Goal: Navigation & Orientation: Find specific page/section

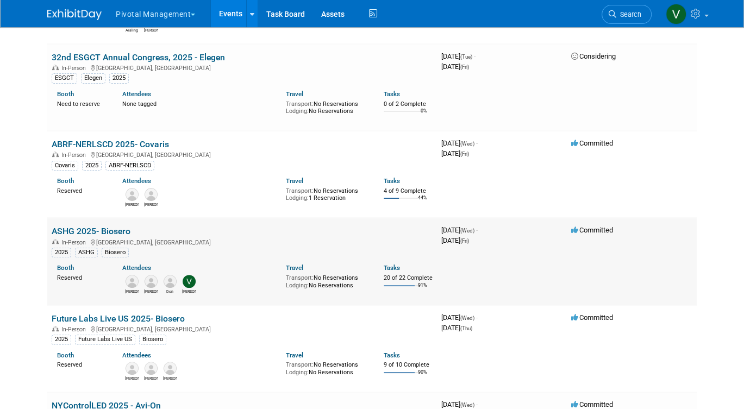
click at [90, 234] on link "ASHG 2025- Biosero" at bounding box center [91, 231] width 79 height 10
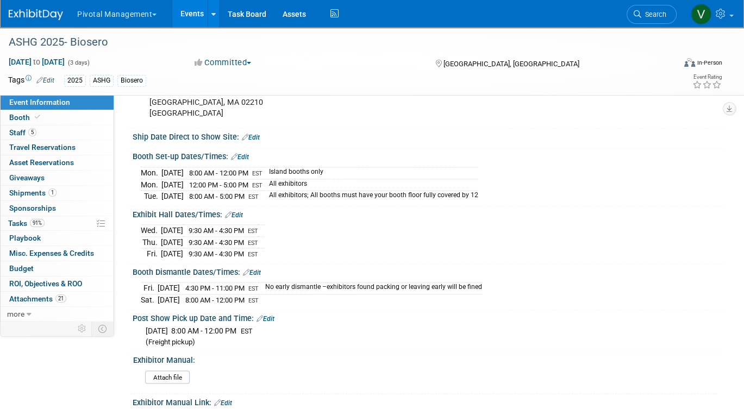
scroll to position [1493, 0]
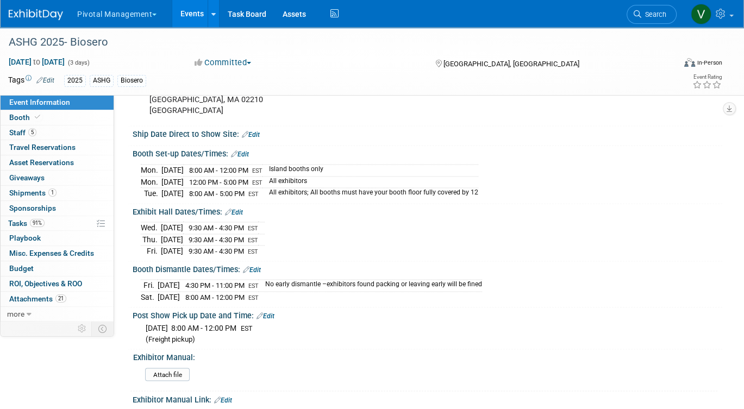
click at [193, 15] on link "Events" at bounding box center [192, 13] width 40 height 27
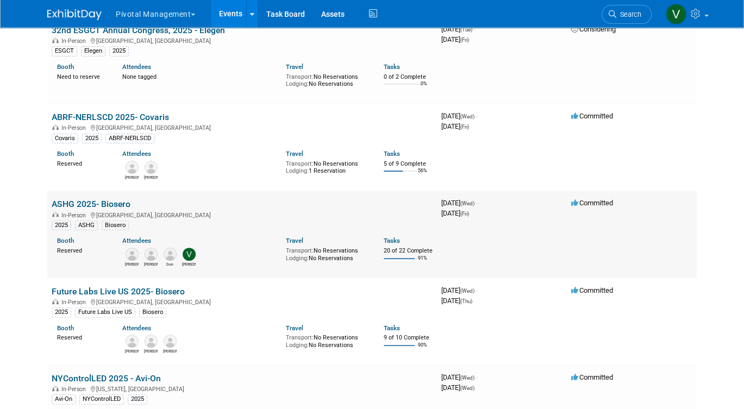
scroll to position [537, 0]
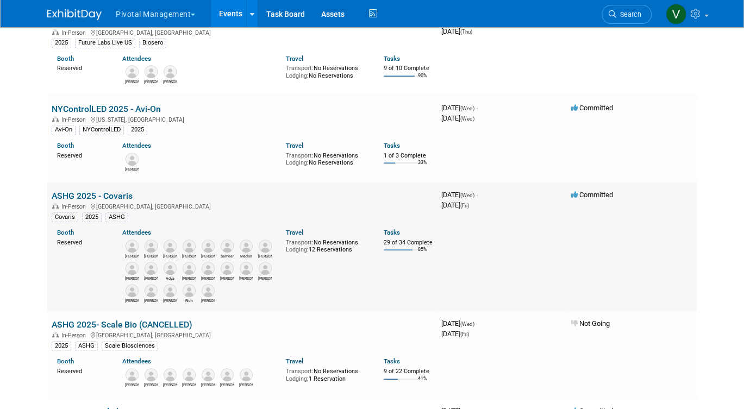
click at [105, 201] on link "ASHG 2025 - Covaris" at bounding box center [92, 196] width 81 height 10
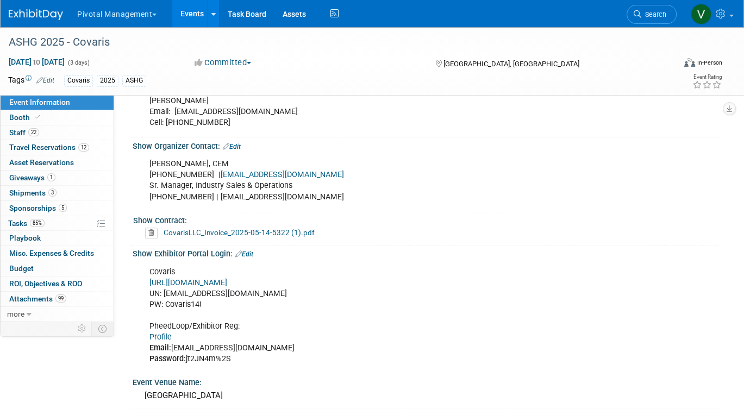
scroll to position [682, 0]
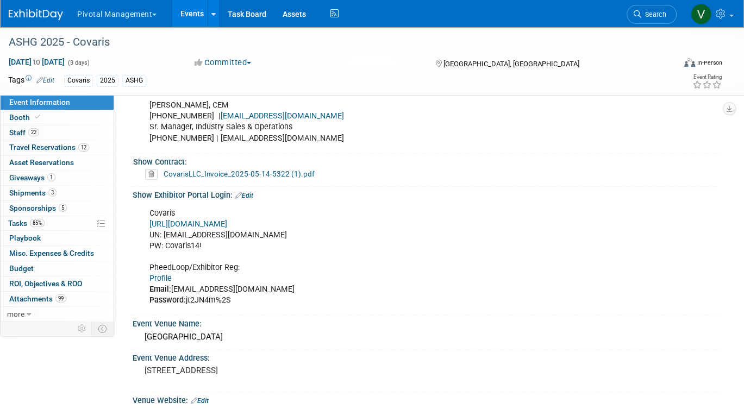
drag, startPoint x: 187, startPoint y: 297, endPoint x: 233, endPoint y: 297, distance: 46.2
click at [233, 297] on div "Covaris https://ASHG25.exh.mapyourshow.com/ UN: jgatton@pivotalmgt.com PW: Cova…" at bounding box center [375, 257] width 466 height 109
copy div "jt2JN4m%2S"
click at [157, 274] on link "Profile" at bounding box center [160, 278] width 22 height 9
click at [188, 16] on link "Events" at bounding box center [192, 13] width 40 height 27
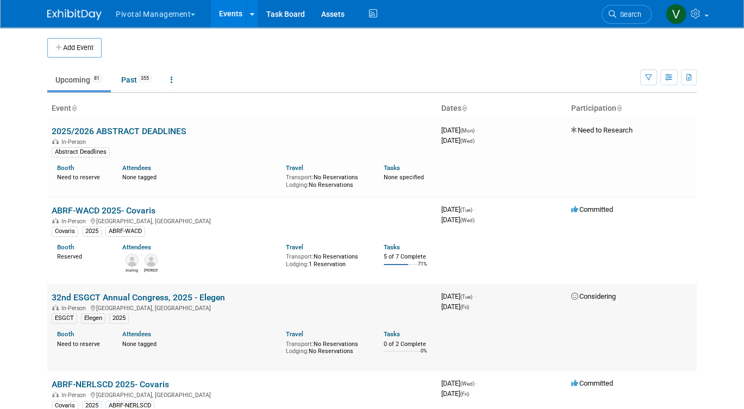
scroll to position [4774, 0]
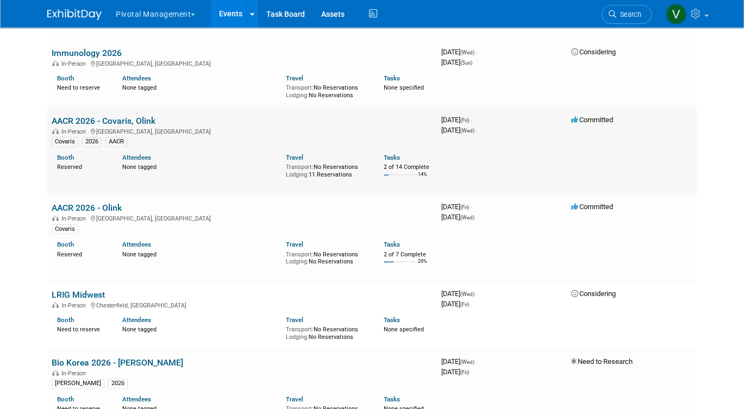
click at [122, 126] on link "AACR 2026 - Covaris, Olink" at bounding box center [104, 121] width 104 height 10
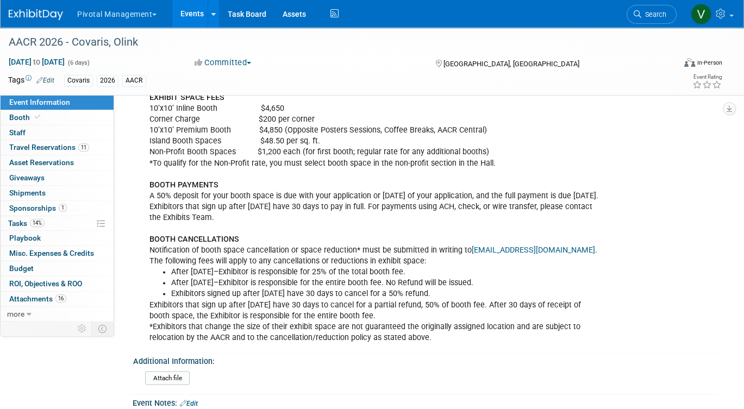
scroll to position [1486, 0]
